Goal: Task Accomplishment & Management: Complete application form

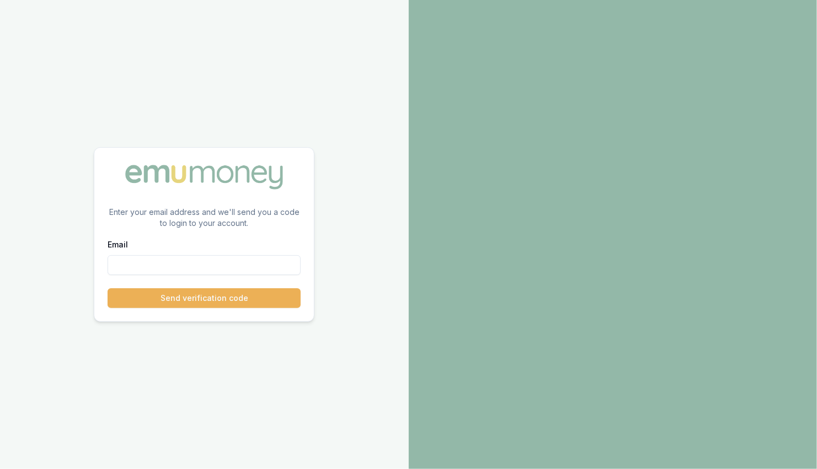
click at [129, 268] on input "Email" at bounding box center [204, 265] width 193 height 20
paste input "[PERSON_NAME][EMAIL_ADDRESS][PERSON_NAME][DOMAIN_NAME]"
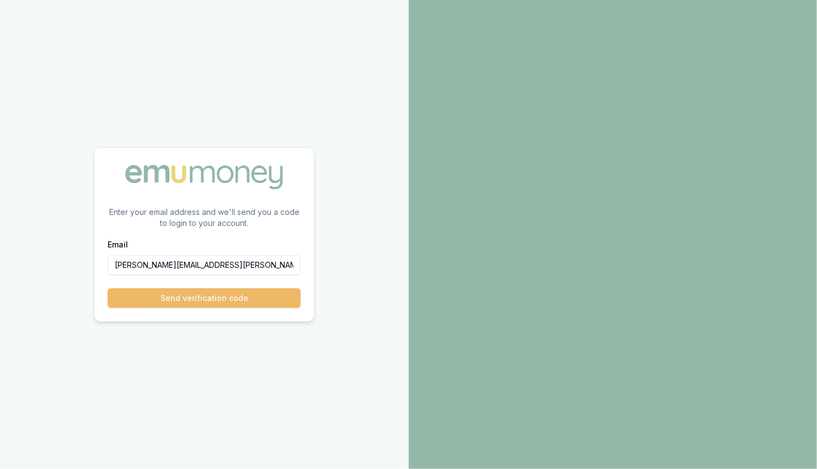
type input "[PERSON_NAME][EMAIL_ADDRESS][PERSON_NAME][DOMAIN_NAME]"
click at [151, 301] on button "Send verification code" at bounding box center [204, 298] width 193 height 20
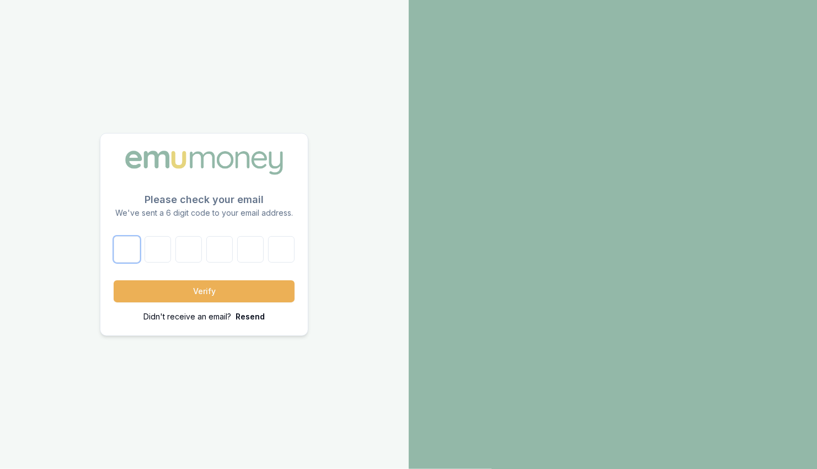
paste input "1"
type input "1"
type input "4"
type input "6"
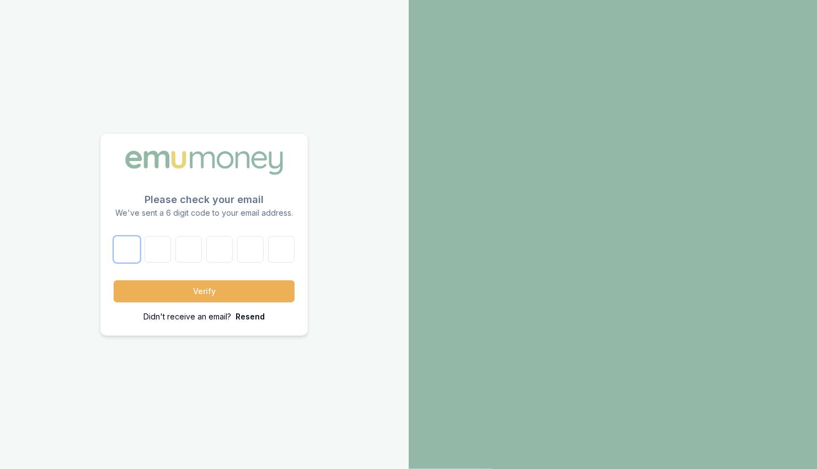
type input "7"
type input "1"
click at [226, 285] on button "Verify" at bounding box center [204, 291] width 181 height 22
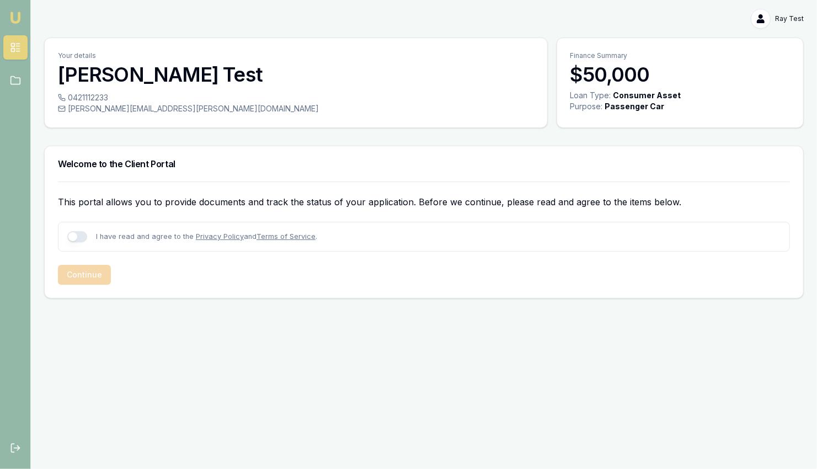
click at [226, 285] on div "This portal allows you to provide documents and track the status of your applic…" at bounding box center [424, 239] width 758 height 116
click at [78, 237] on button "button" at bounding box center [77, 236] width 20 height 11
checkbox input "true"
click at [82, 275] on button "Continue" at bounding box center [84, 275] width 53 height 20
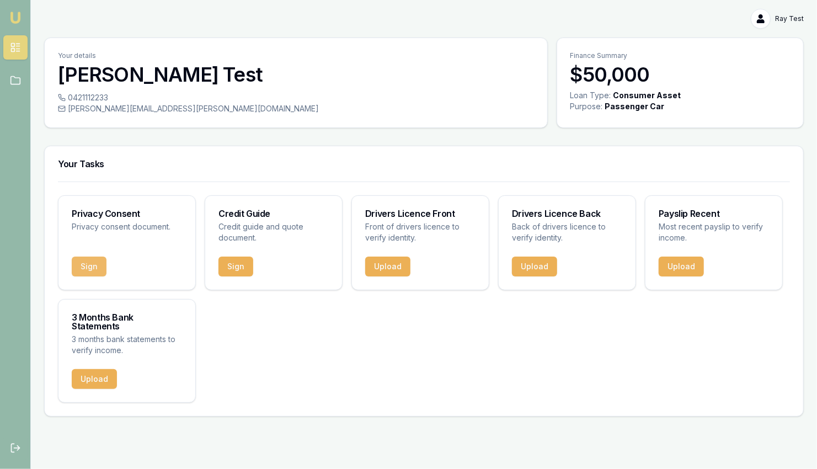
click at [91, 270] on button "Sign" at bounding box center [89, 266] width 35 height 20
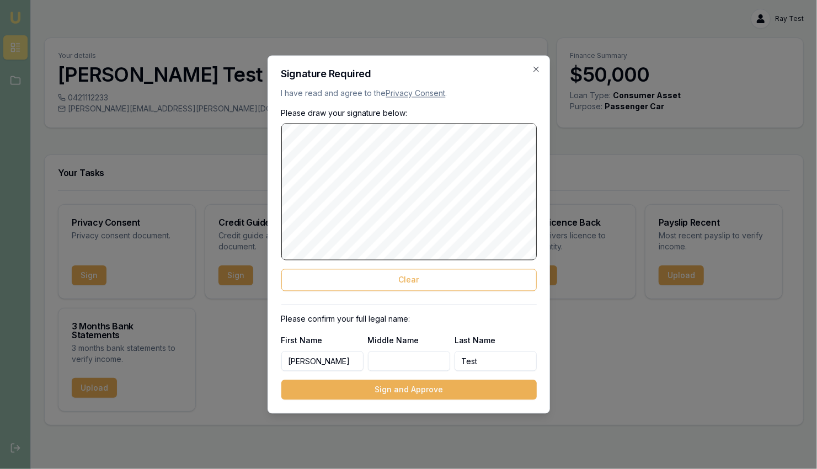
click at [377, 395] on button "Sign and Approve" at bounding box center [408, 390] width 255 height 20
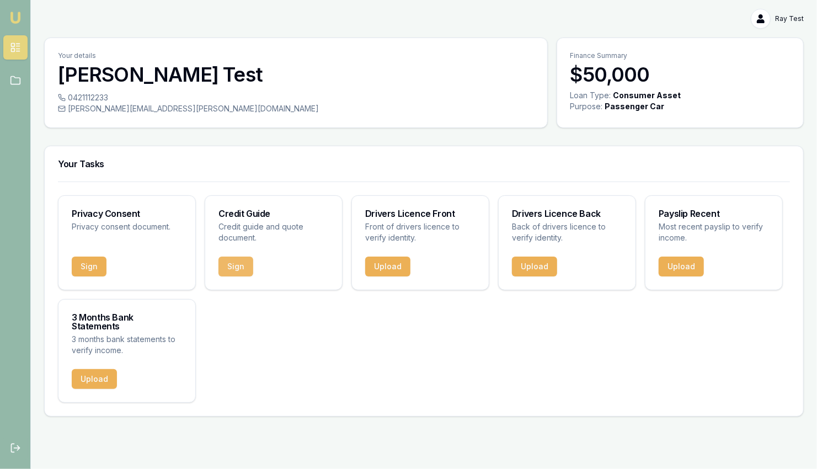
click at [229, 264] on button "Sign" at bounding box center [235, 266] width 35 height 20
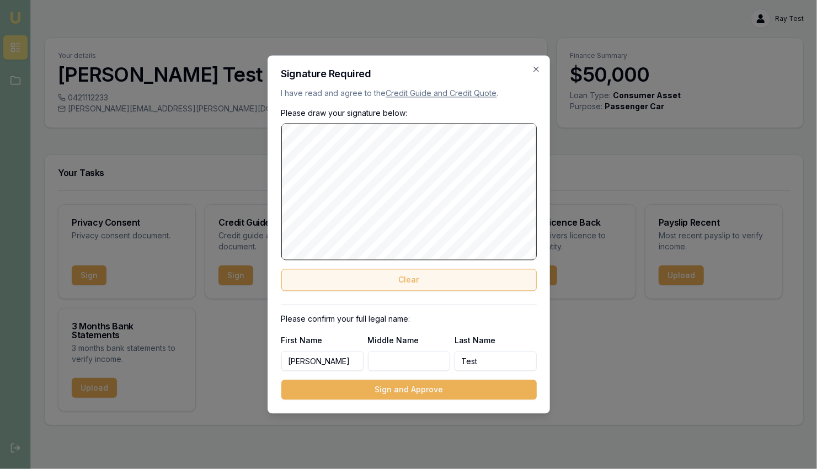
click at [341, 279] on div "Please draw your signature below: Clear" at bounding box center [408, 199] width 255 height 183
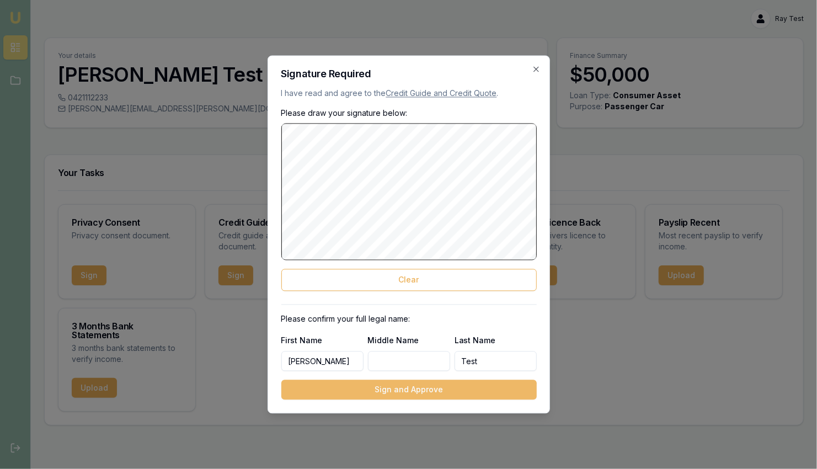
click at [454, 387] on button "Sign and Approve" at bounding box center [408, 390] width 255 height 20
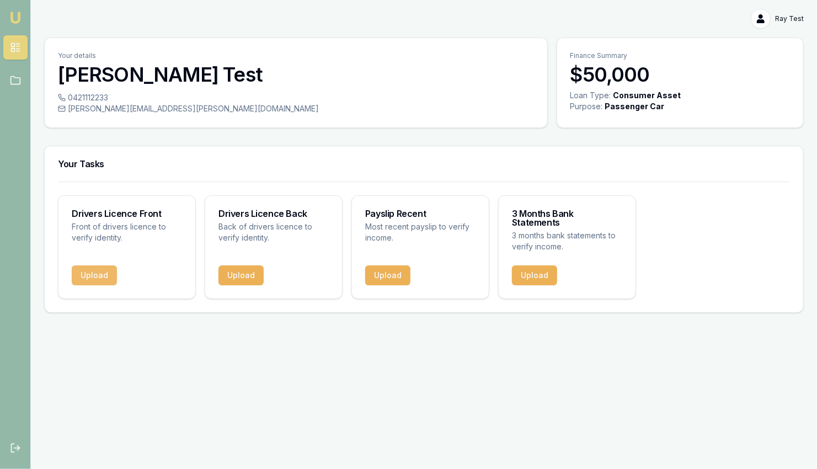
click at [84, 270] on button "Upload" at bounding box center [94, 275] width 45 height 20
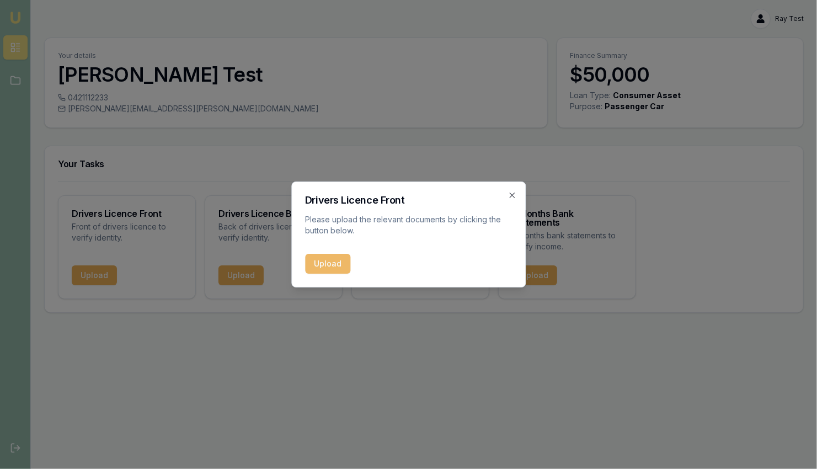
click at [329, 266] on button "Upload" at bounding box center [327, 264] width 45 height 20
click at [512, 194] on icon "button" at bounding box center [511, 194] width 5 height 5
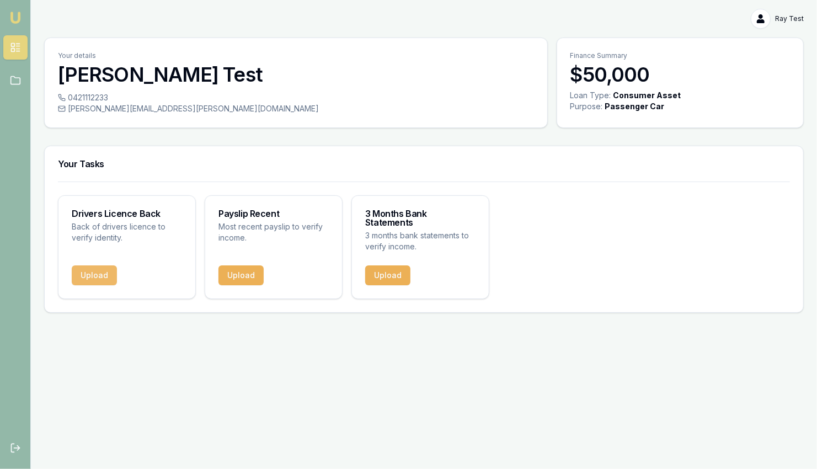
click at [93, 265] on button "Upload" at bounding box center [94, 275] width 45 height 20
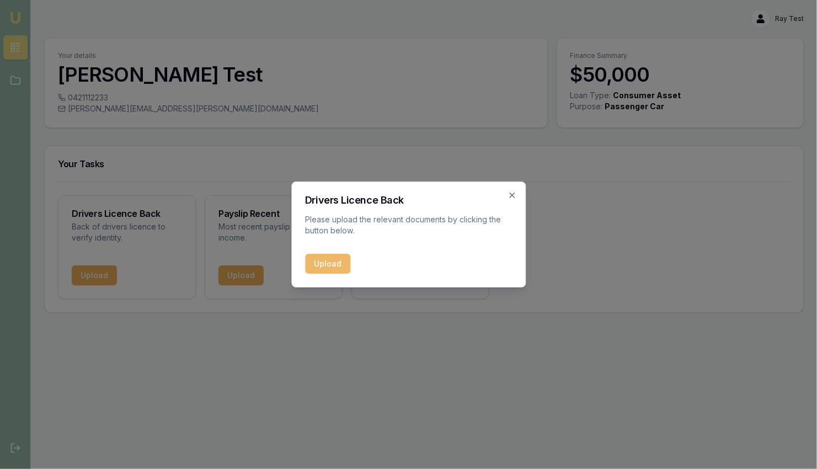
click at [340, 264] on button "Upload" at bounding box center [327, 264] width 45 height 20
click at [512, 193] on icon "button" at bounding box center [511, 195] width 9 height 9
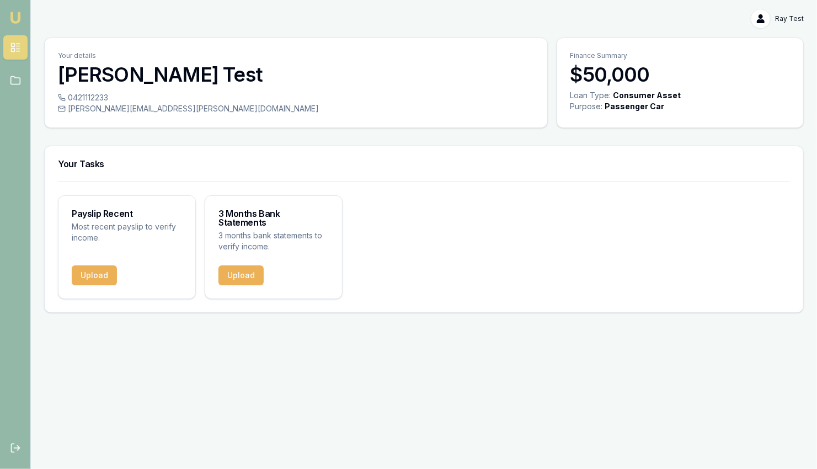
click at [790, 17] on html "Emu Broker Ray Test Toggle Menu Your details Ray Test 0421112233 [PERSON_NAME][…" at bounding box center [408, 234] width 817 height 469
click at [773, 68] on div "Logout" at bounding box center [768, 65] width 65 height 18
